Goal: Browse casually

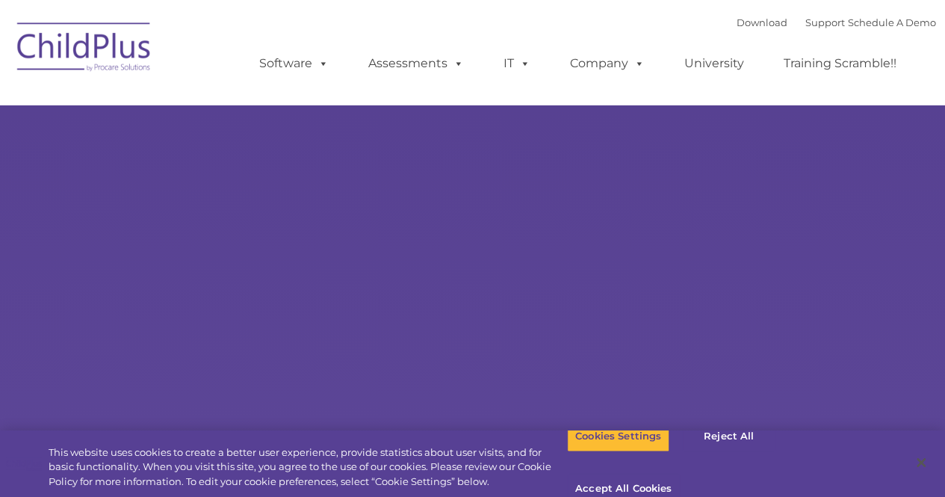
select select "MEDIUM"
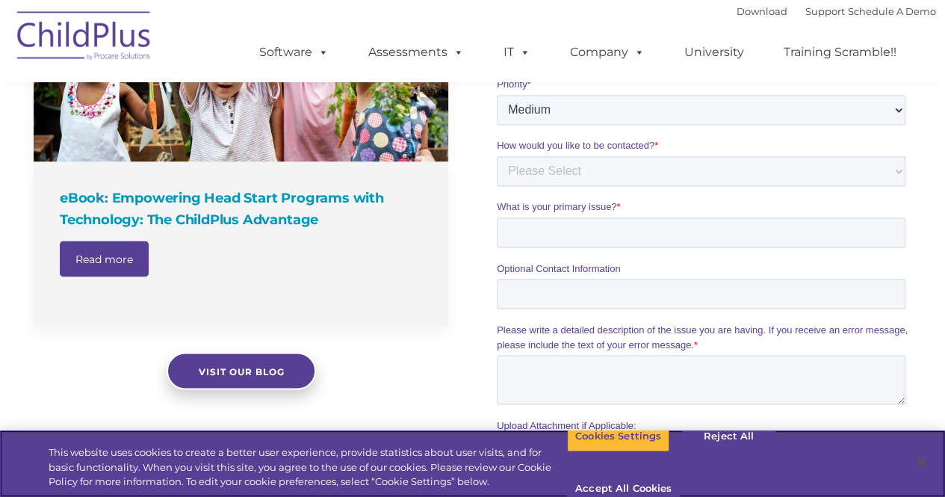
scroll to position [1298, 0]
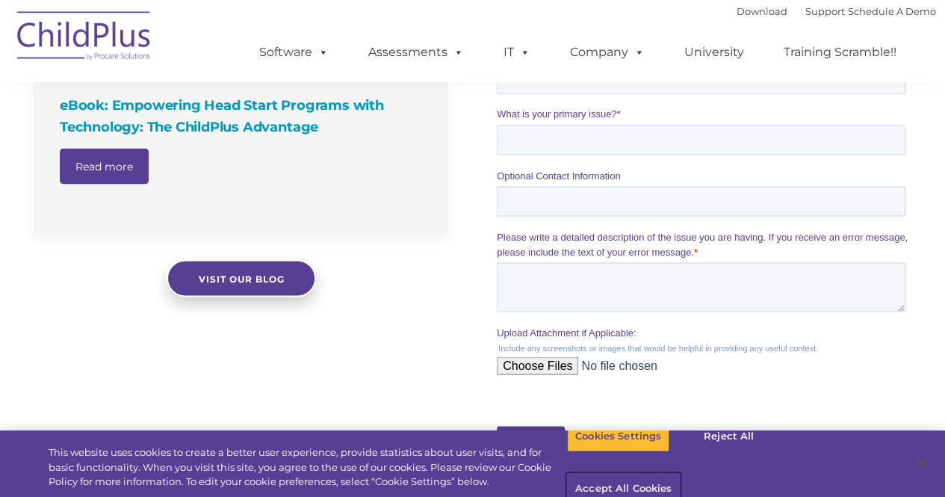
click at [680, 474] on button "Accept All Cookies" at bounding box center [623, 489] width 113 height 31
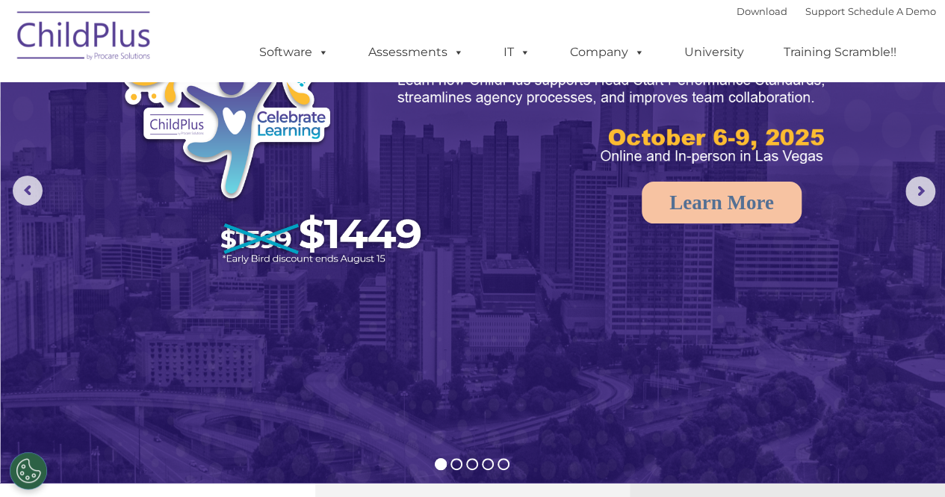
scroll to position [0, 0]
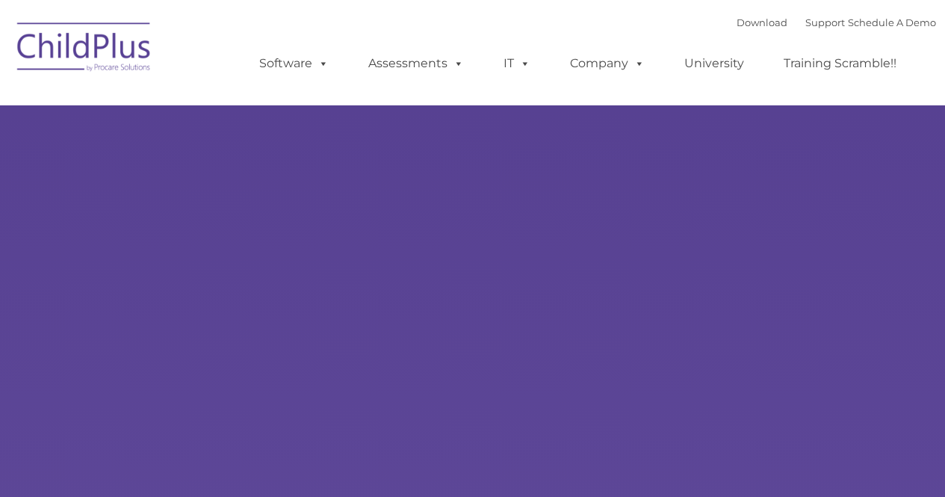
select select "MEDIUM"
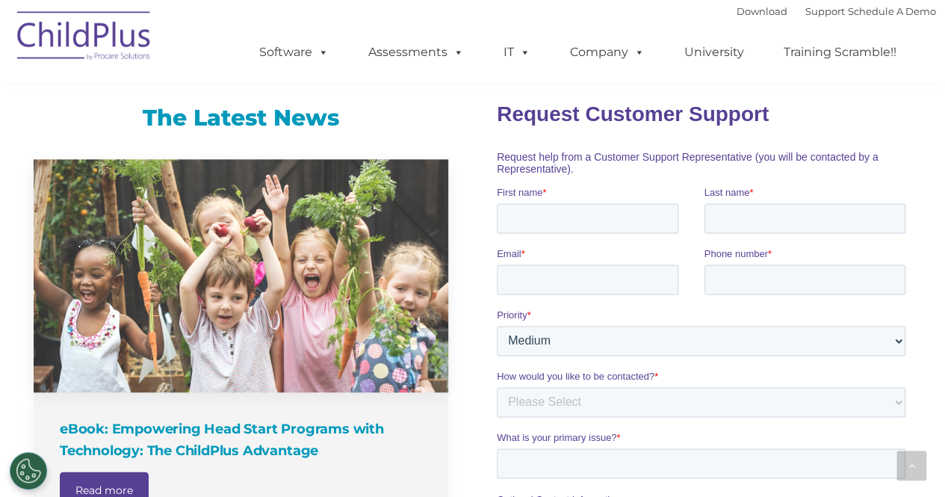
scroll to position [1059, 0]
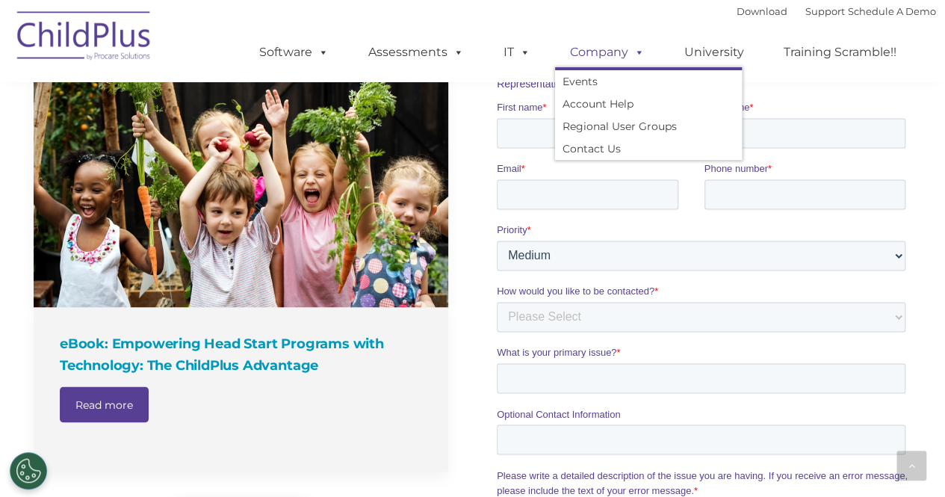
click at [621, 48] on link "Company" at bounding box center [607, 52] width 105 height 30
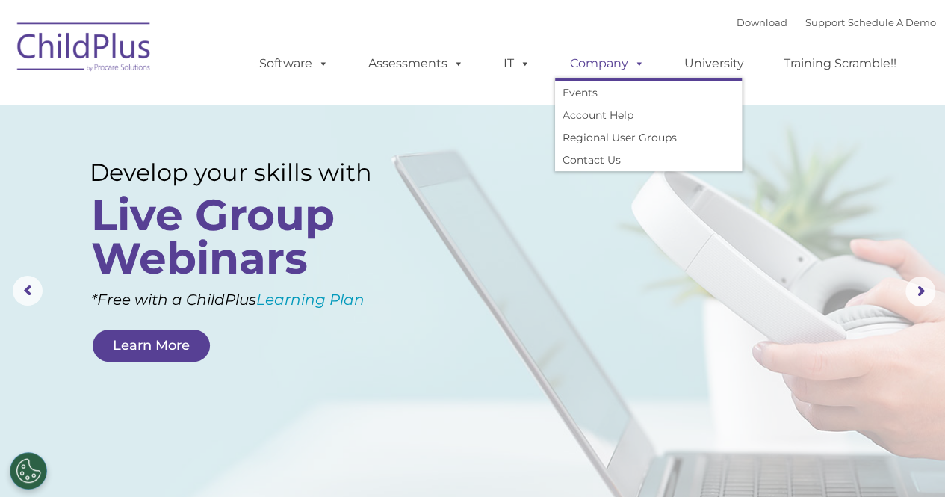
click at [634, 66] on span at bounding box center [636, 63] width 16 height 14
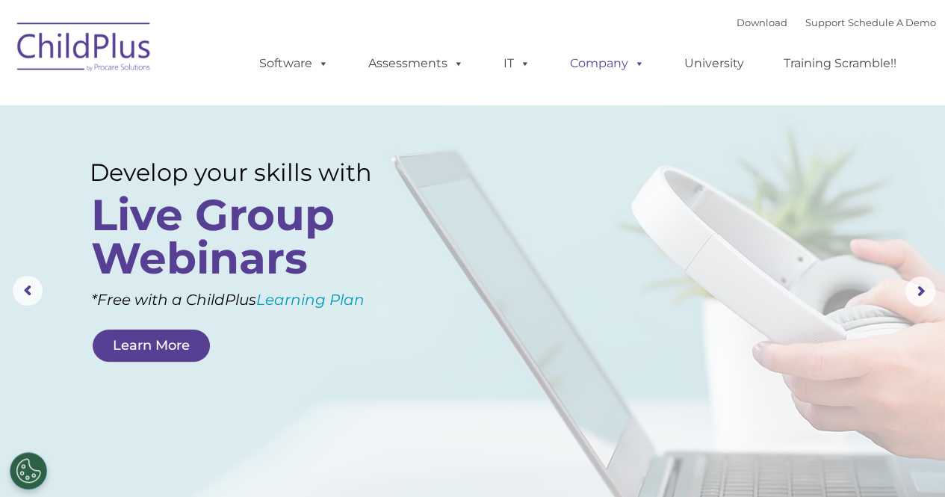
click at [634, 66] on span at bounding box center [636, 63] width 16 height 14
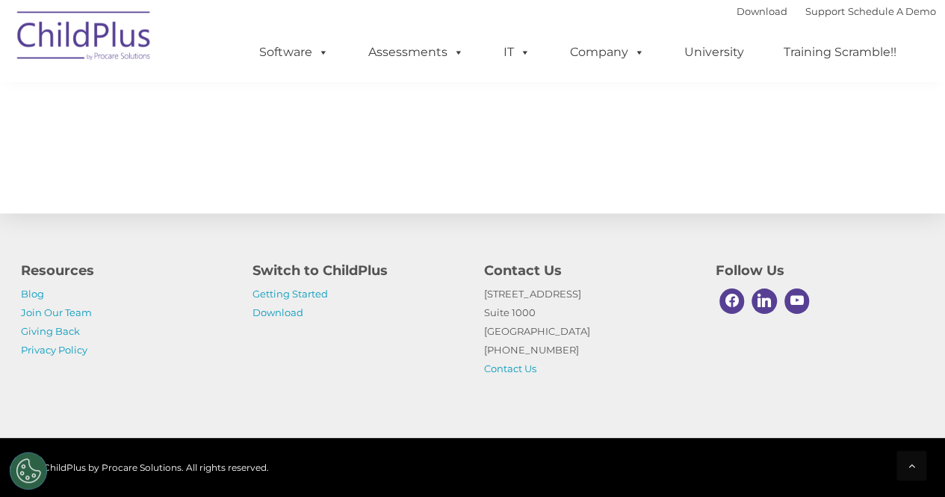
scroll to position [1760, 0]
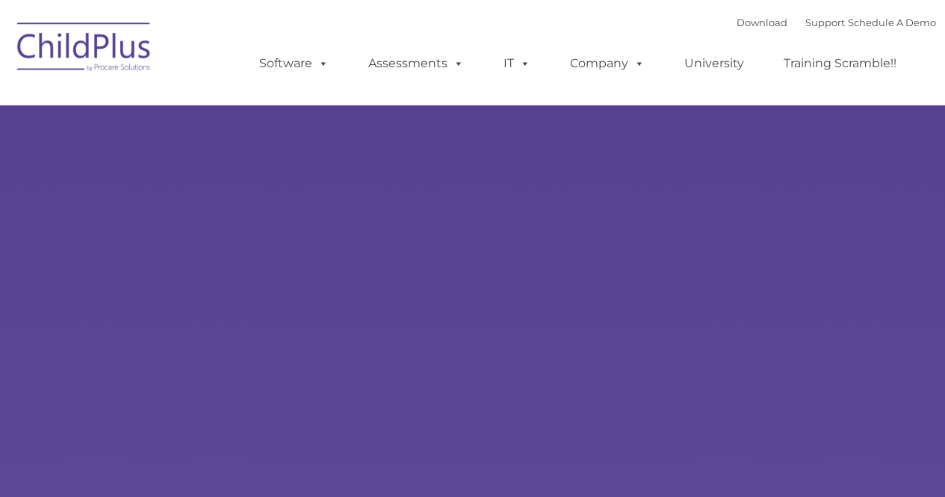
type input ""
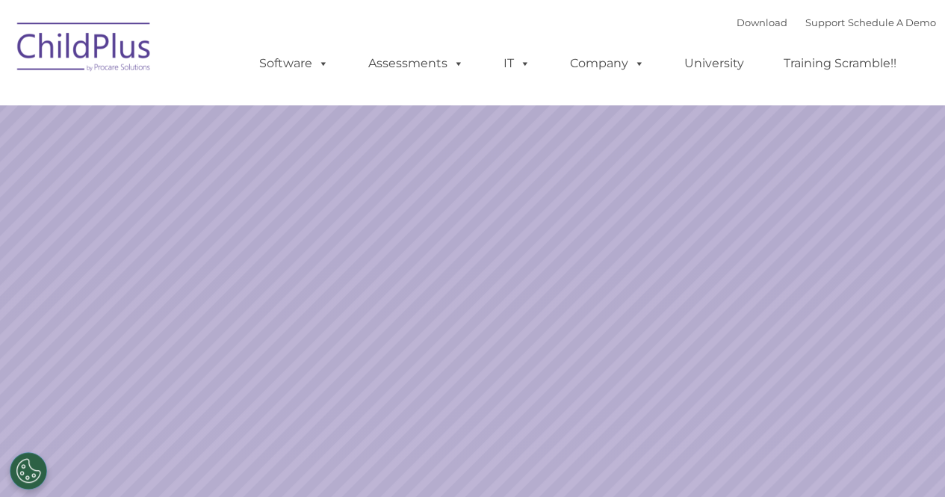
select select "MEDIUM"
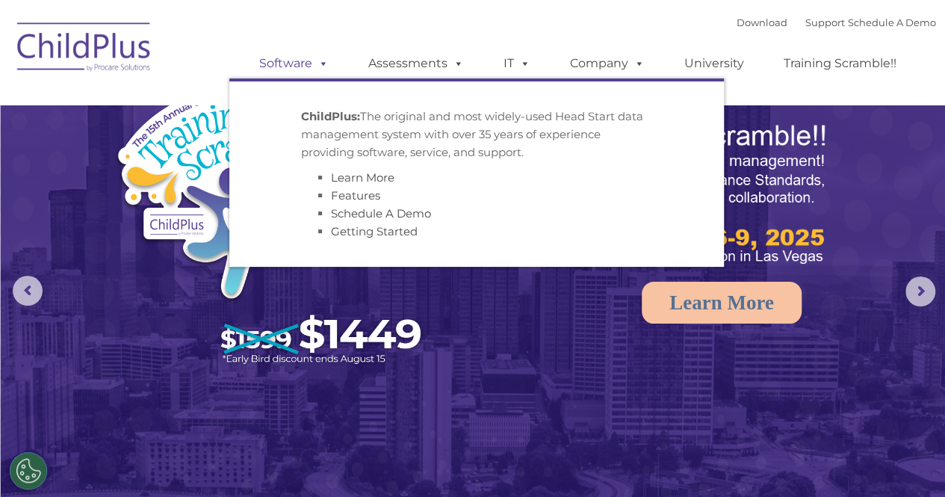
click at [300, 63] on link "Software" at bounding box center [293, 64] width 99 height 30
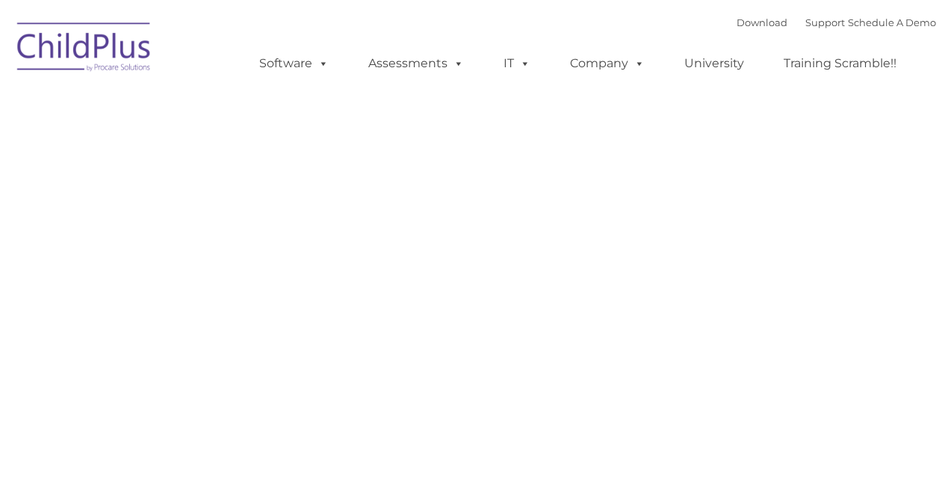
type input ""
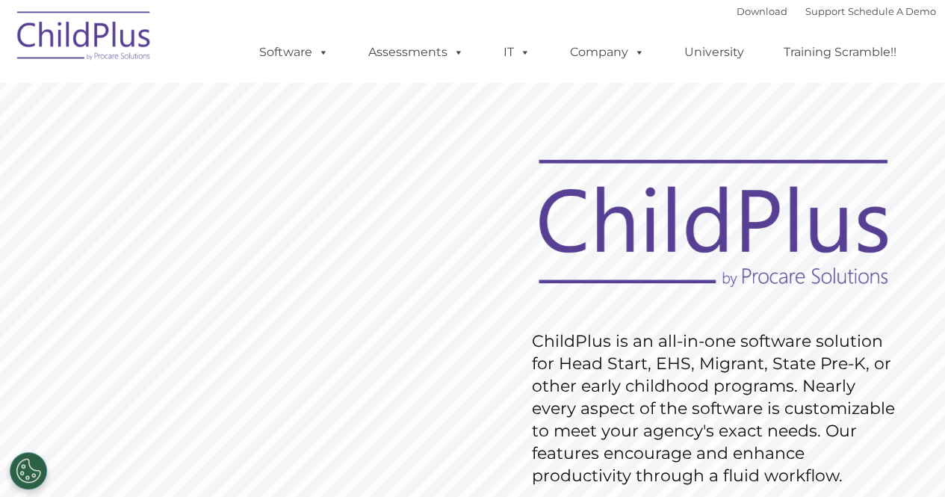
click at [79, 38] on img at bounding box center [84, 38] width 149 height 75
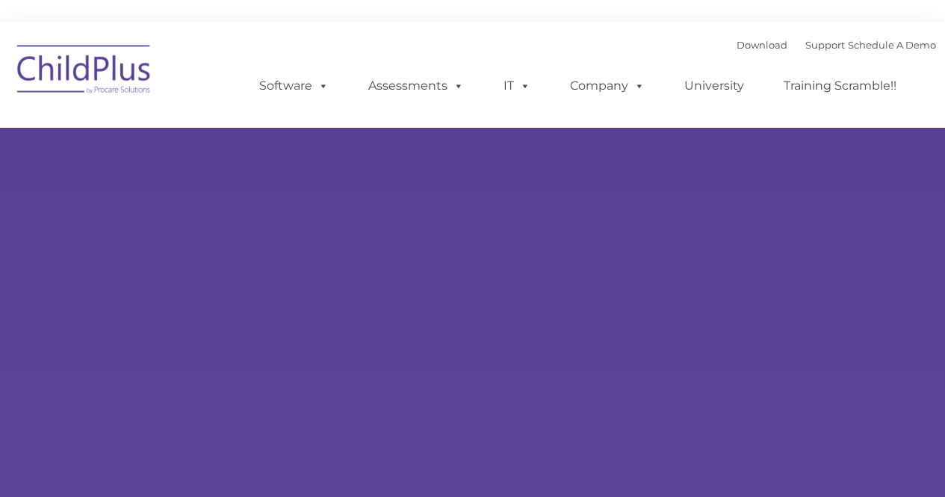
select select "MEDIUM"
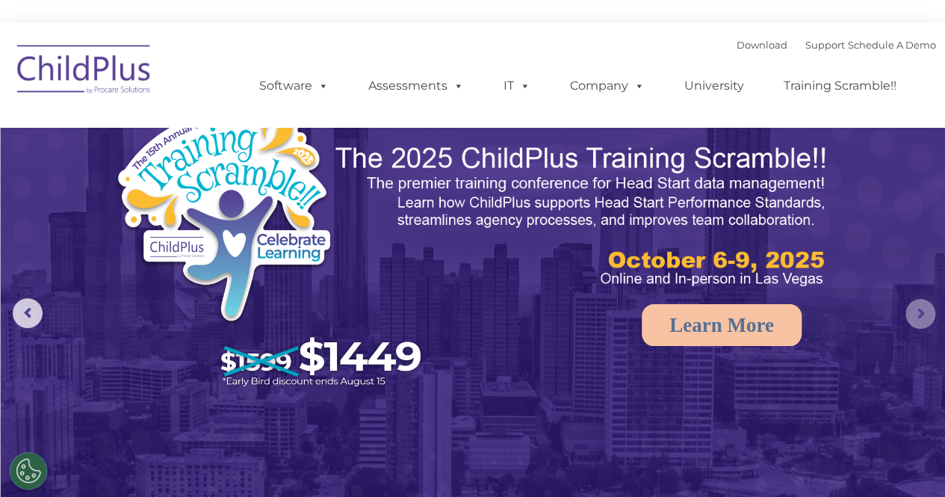
click at [921, 312] on rs-arrow at bounding box center [920, 314] width 30 height 30
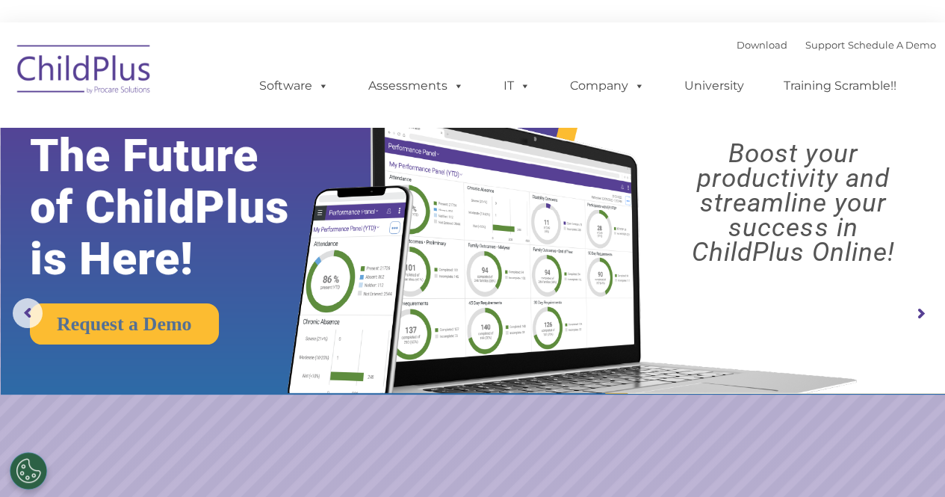
click at [921, 312] on rs-arrow at bounding box center [920, 314] width 30 height 30
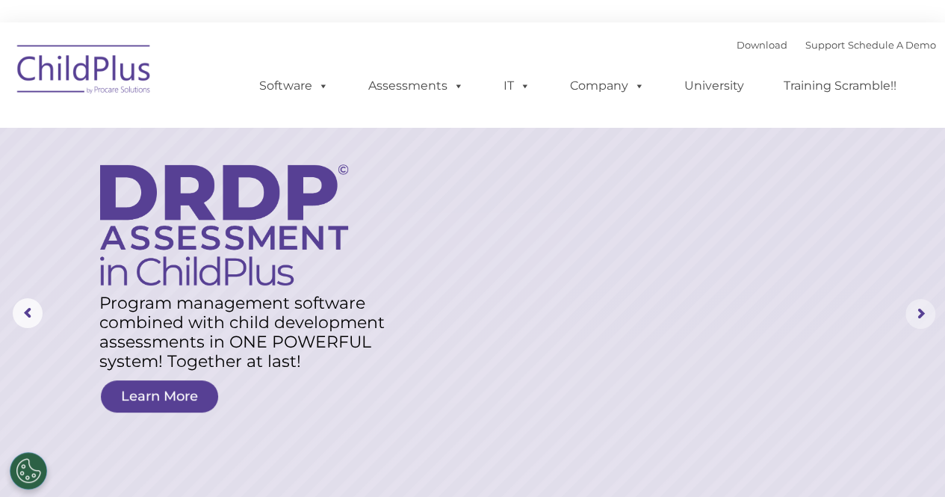
click at [929, 319] on rs-arrow at bounding box center [920, 314] width 30 height 30
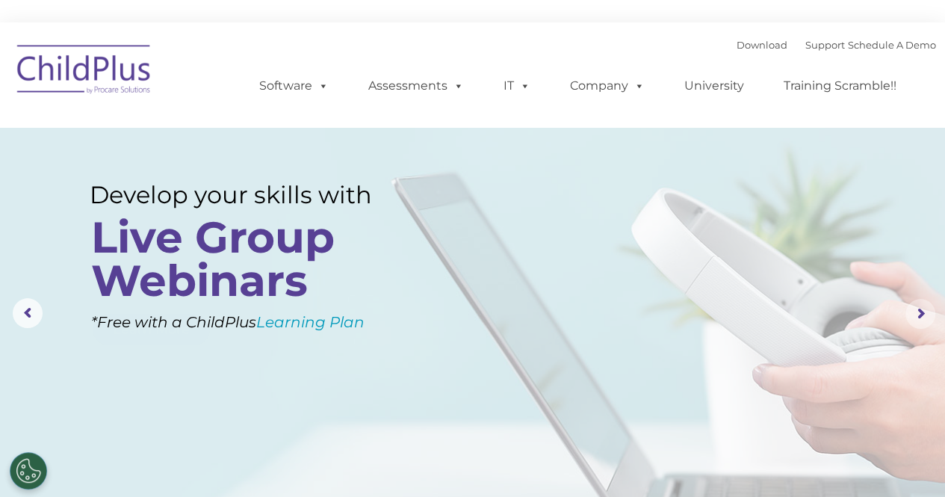
click at [929, 319] on rs-arrow at bounding box center [920, 314] width 30 height 30
